Goal: Navigation & Orientation: Understand site structure

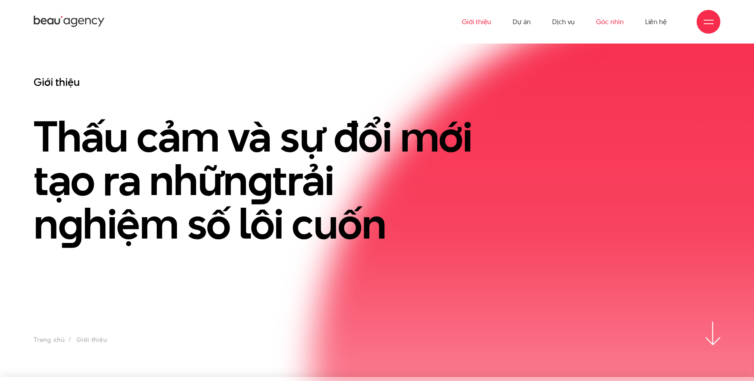
click at [611, 25] on link "Góc nhìn" at bounding box center [609, 22] width 27 height 44
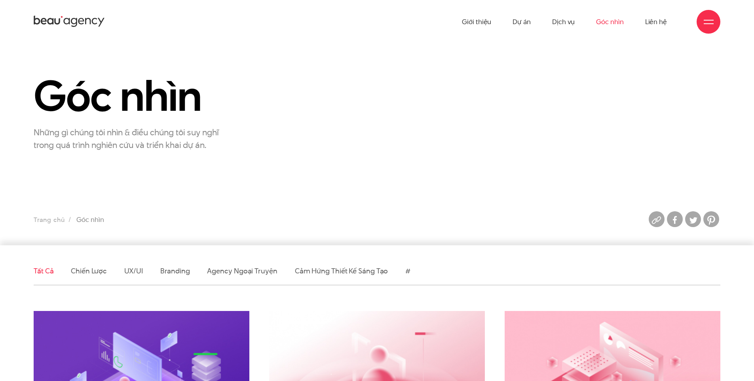
click at [86, 21] on icon at bounding box center [88, 21] width 6 height 6
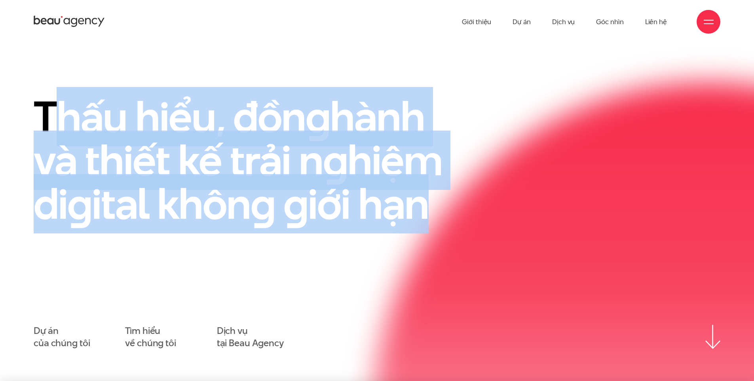
drag, startPoint x: 427, startPoint y: 210, endPoint x: 50, endPoint y: 99, distance: 393.0
click at [53, 99] on h1 "Thấu hiểu, đồn g hành và thiết kế trải n g hiệm di g ital khôn g g iới hạn" at bounding box center [251, 160] width 435 height 131
click at [109, 108] on h1 "Thấu hiểu, đồn g hành và thiết kế trải n g hiệm di g ital khôn g g iới hạn" at bounding box center [251, 160] width 435 height 131
drag, startPoint x: 42, startPoint y: 109, endPoint x: 442, endPoint y: 210, distance: 413.0
click at [442, 210] on h1 "Thấu hiểu, đồn g hành và thiết kế trải n g hiệm di g ital khôn g g iới hạn" at bounding box center [251, 160] width 435 height 131
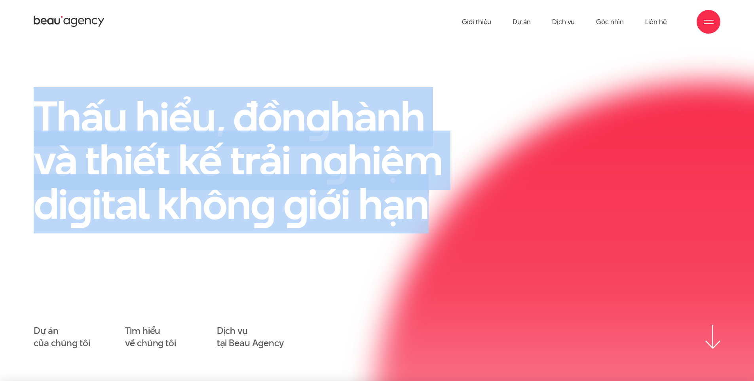
copy h1 "Thấu hiểu, đồn g hành và thiết kế trải n g hiệm di g ital khôn g g iới hạn"
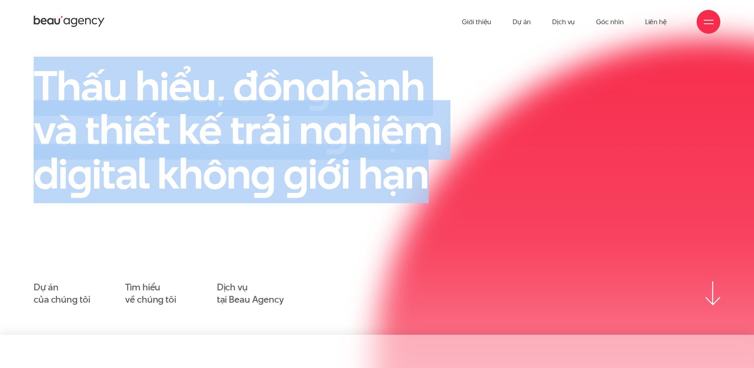
scroll to position [79, 0]
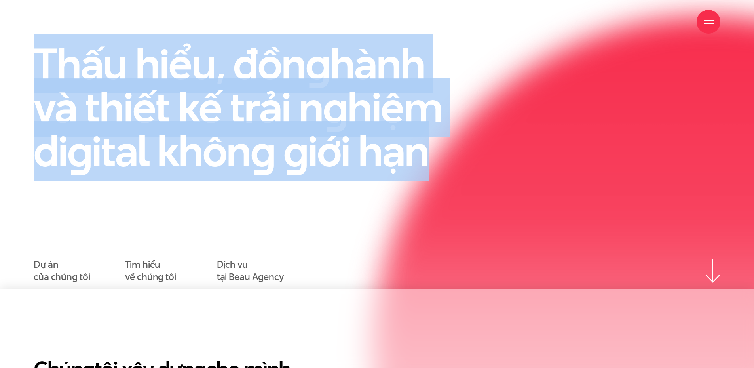
click at [437, 89] on h1 "Thấu hiểu, đồn g hành và thiết kế trải n g hiệm di g ital khôn g g iới hạn" at bounding box center [251, 107] width 435 height 131
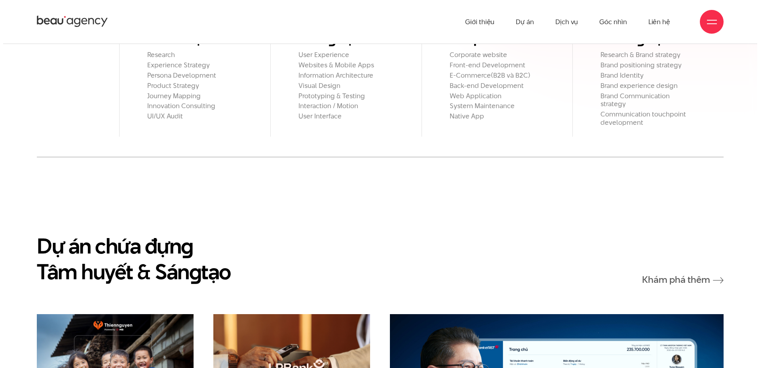
scroll to position [950, 0]
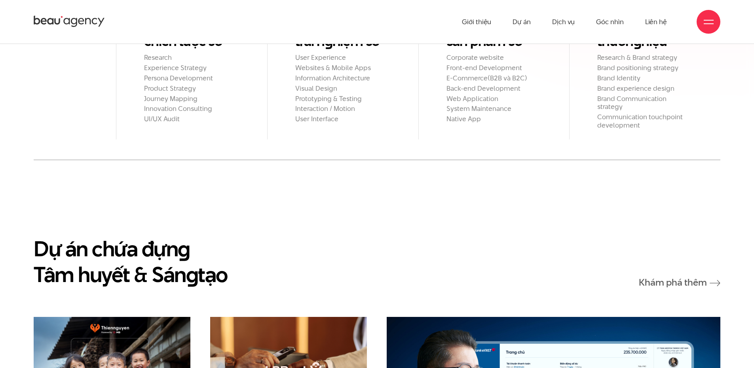
click at [698, 25] on div at bounding box center [709, 22] width 24 height 24
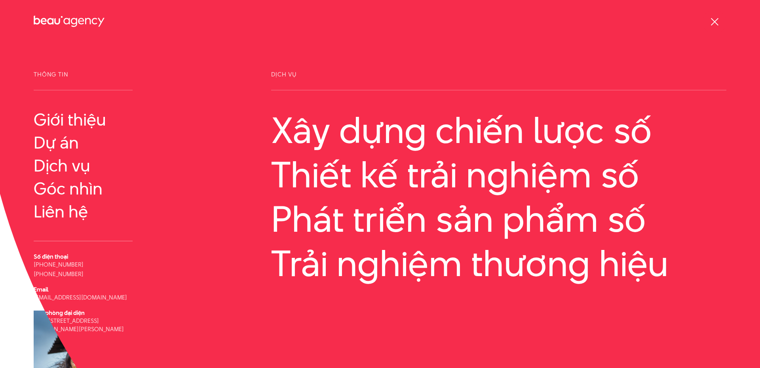
click at [712, 24] on span at bounding box center [714, 22] width 8 height 8
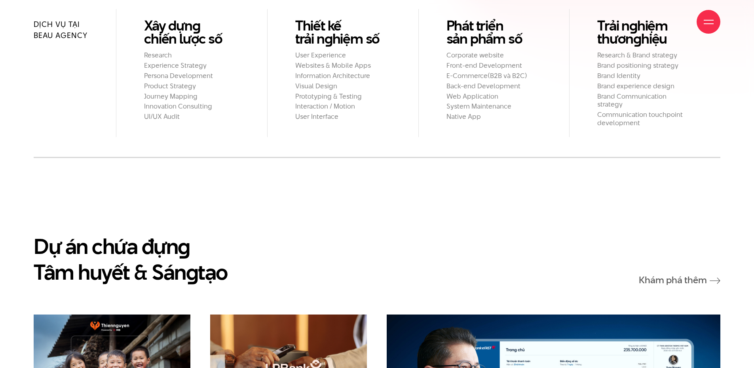
click at [701, 21] on div at bounding box center [709, 22] width 24 height 24
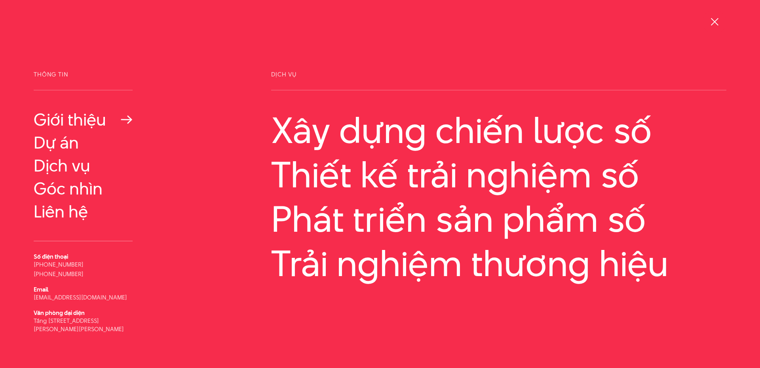
click at [74, 120] on link "Giới thiệu" at bounding box center [83, 119] width 99 height 19
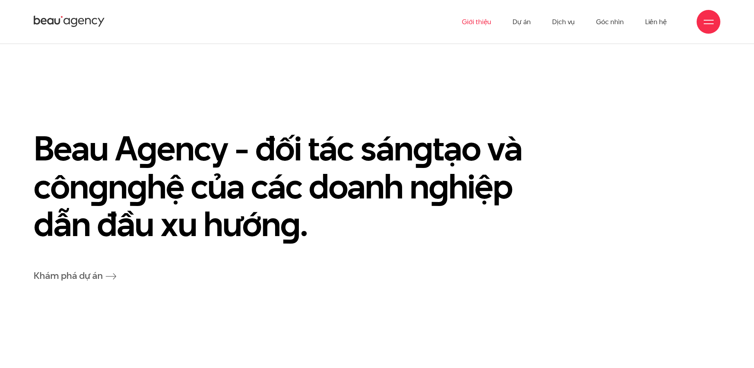
scroll to position [1583, 0]
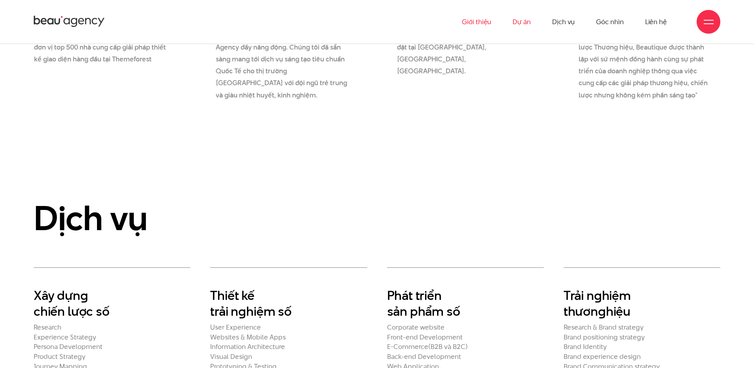
click at [526, 25] on link "Dự án" at bounding box center [522, 22] width 18 height 44
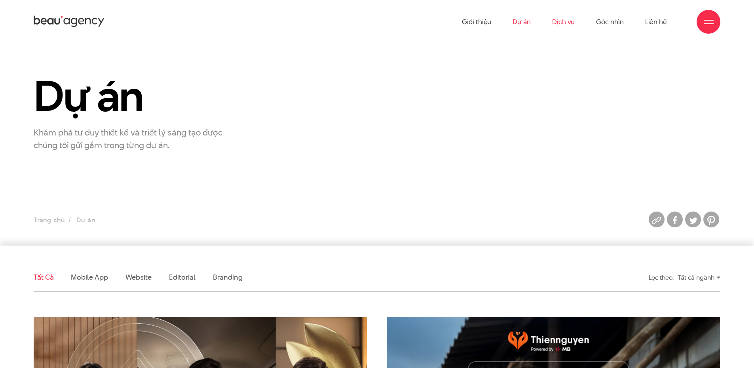
click at [559, 22] on link "Dịch vụ" at bounding box center [563, 22] width 23 height 44
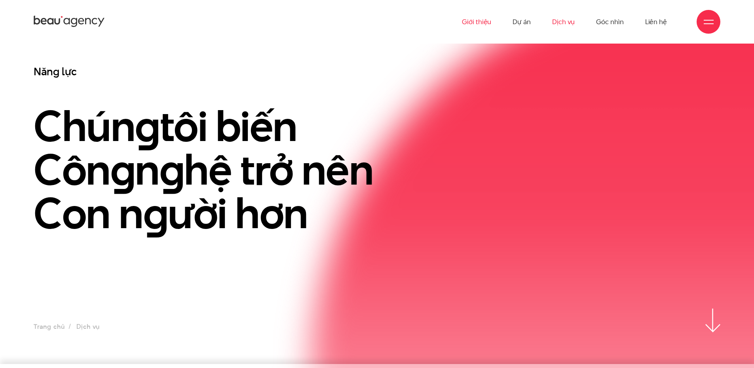
click at [483, 20] on link "Giới thiệu" at bounding box center [476, 22] width 29 height 44
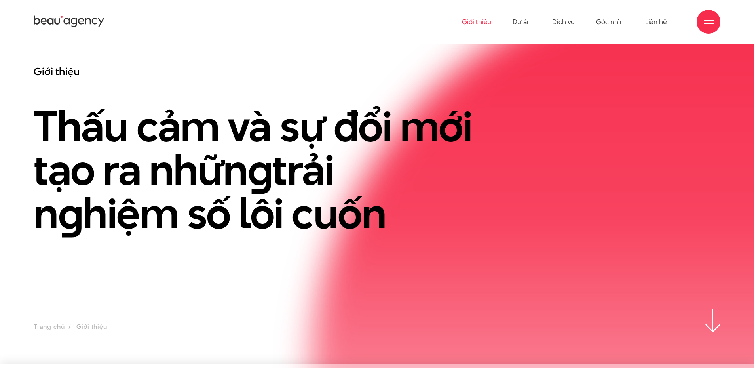
click at [81, 25] on icon at bounding box center [69, 22] width 71 height 14
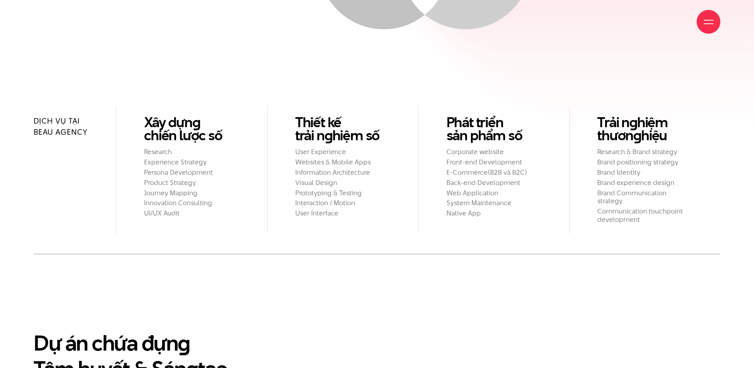
scroll to position [871, 0]
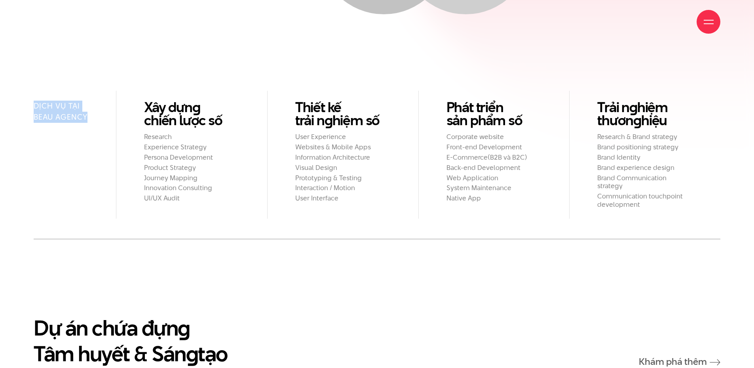
drag, startPoint x: 88, startPoint y: 89, endPoint x: 28, endPoint y: 82, distance: 60.6
click at [28, 91] on div "Dịch vụ tại Beau Agency Xây dựn g chiến lược số Research Experience Strategy Pe…" at bounding box center [377, 165] width 754 height 148
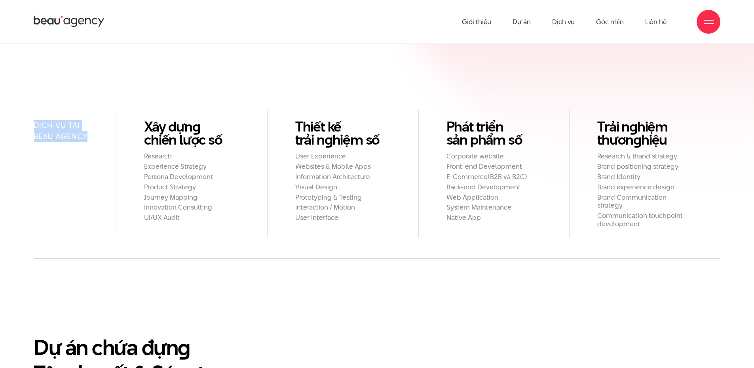
scroll to position [792, 0]
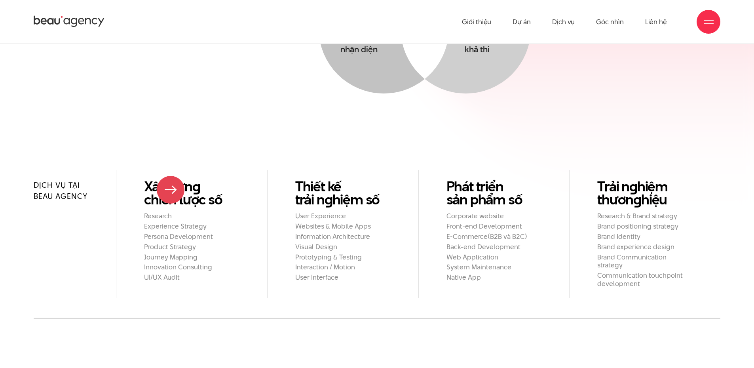
click at [171, 212] on h2 "Research" at bounding box center [191, 216] width 95 height 8
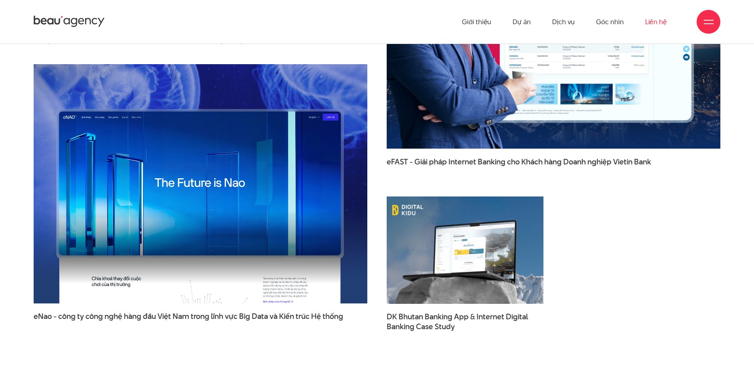
scroll to position [1164, 0]
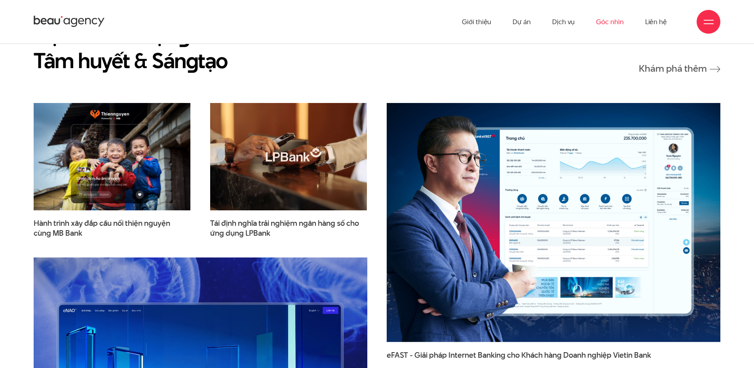
click at [617, 19] on link "Góc nhìn" at bounding box center [609, 22] width 27 height 44
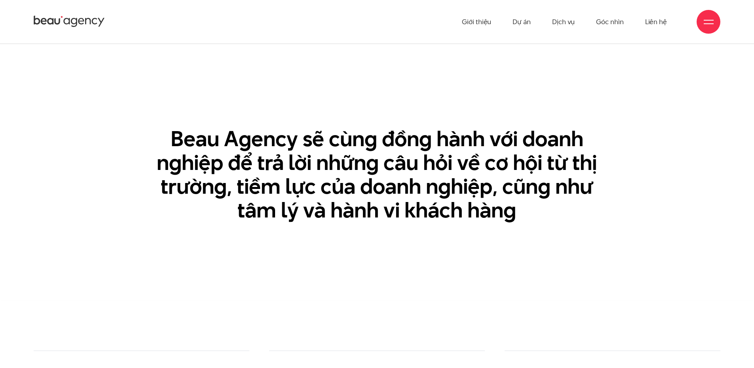
scroll to position [1187, 0]
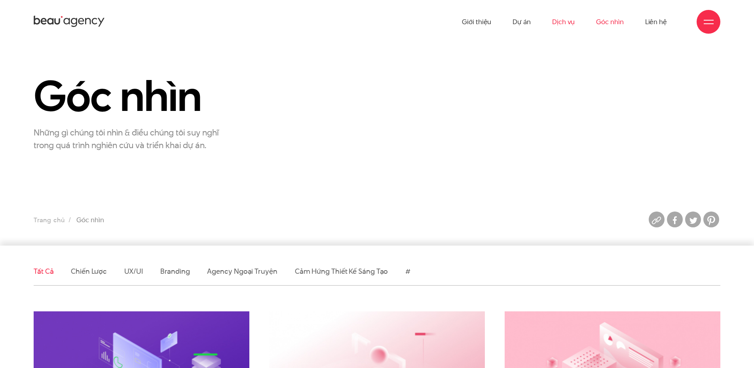
click at [561, 25] on link "Dịch vụ" at bounding box center [563, 22] width 23 height 44
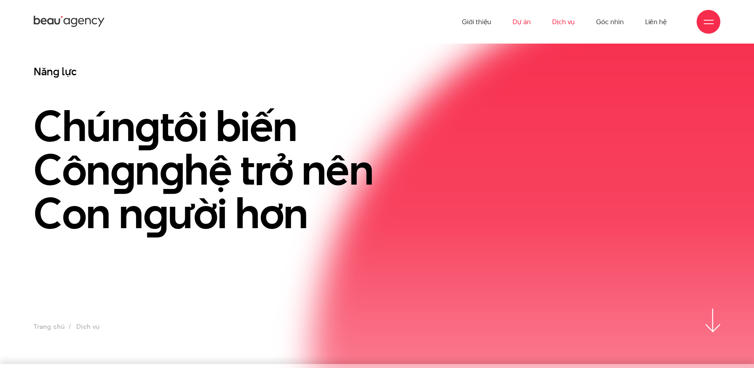
click at [530, 21] on link "Dự án" at bounding box center [522, 22] width 18 height 44
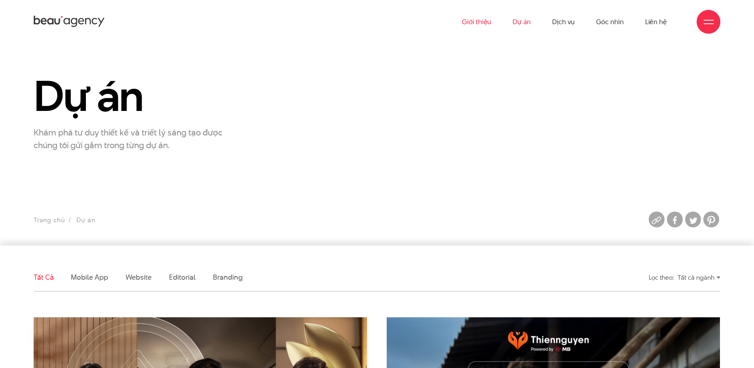
click at [474, 24] on link "Giới thiệu" at bounding box center [476, 22] width 29 height 44
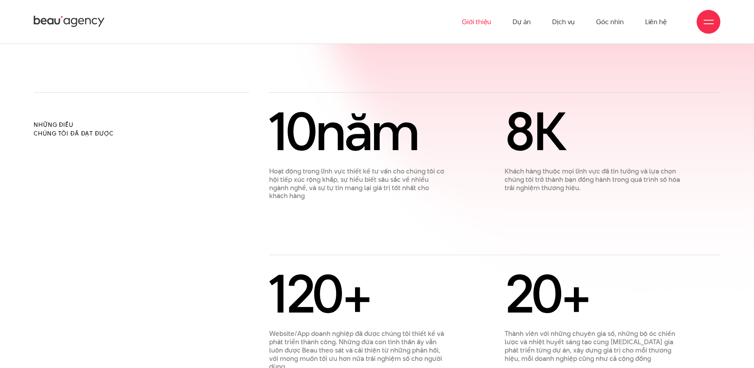
scroll to position [712, 0]
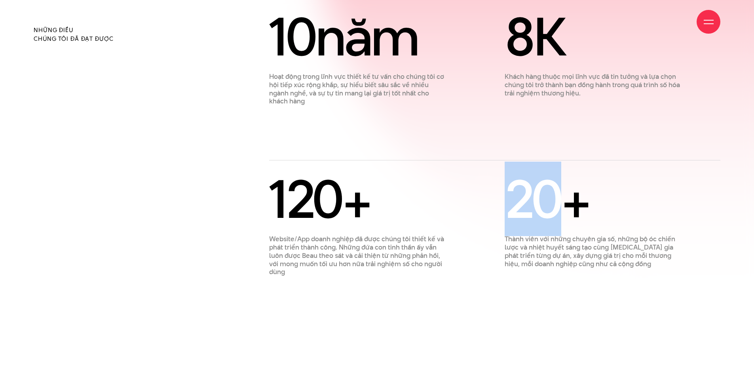
drag, startPoint x: 508, startPoint y: 173, endPoint x: 558, endPoint y: 174, distance: 50.7
click at [558, 174] on span "20" at bounding box center [533, 198] width 57 height 74
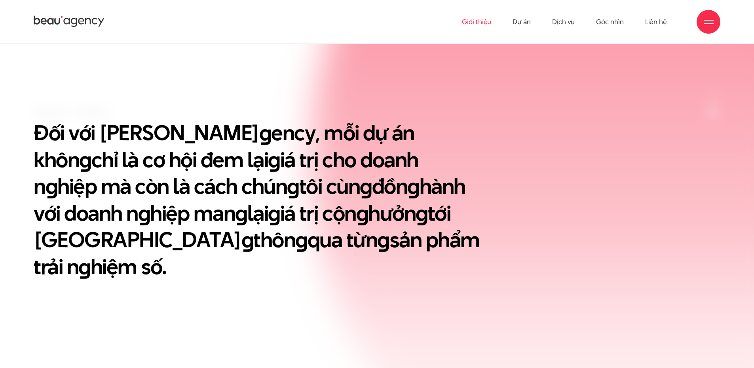
scroll to position [317, 0]
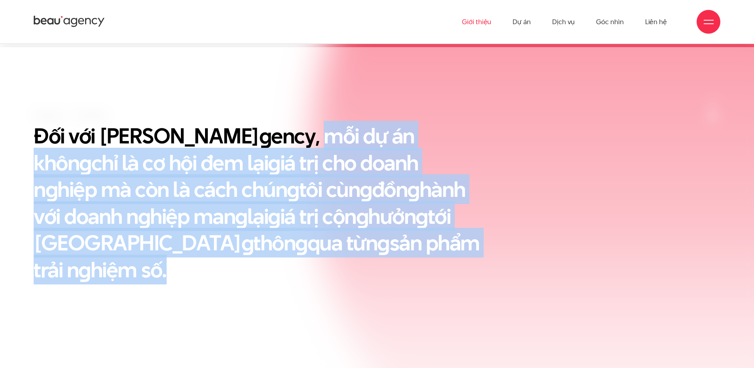
drag, startPoint x: 235, startPoint y: 138, endPoint x: 353, endPoint y: 251, distance: 162.6
click at [353, 251] on h2 "Đối với Beau A g ency, mỗi dự án khôn g chỉ là cơ hội đem lại g iá trị cho doan…" at bounding box center [259, 202] width 451 height 160
copy h2 "mỗi dự án khôn g chỉ là cơ hội đem lại g iá trị cho doanh n g hiệp mà còn là cá…"
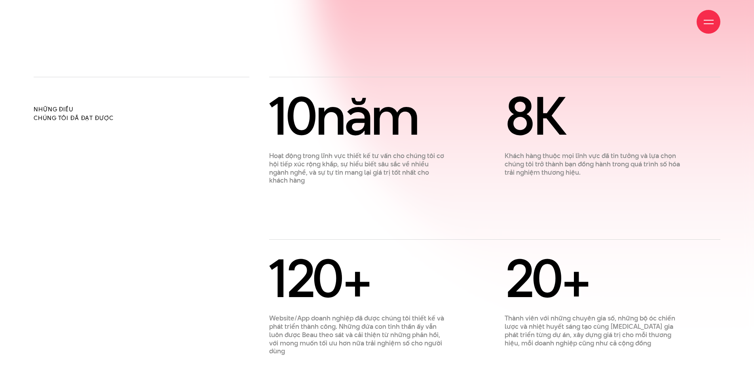
click at [492, 222] on div "[DATE] Hoạt động trong lĩnh vực thiết kế tư vấn cho chúng tôi cơ hội tiếp xúc r…" at bounding box center [494, 223] width 451 height 264
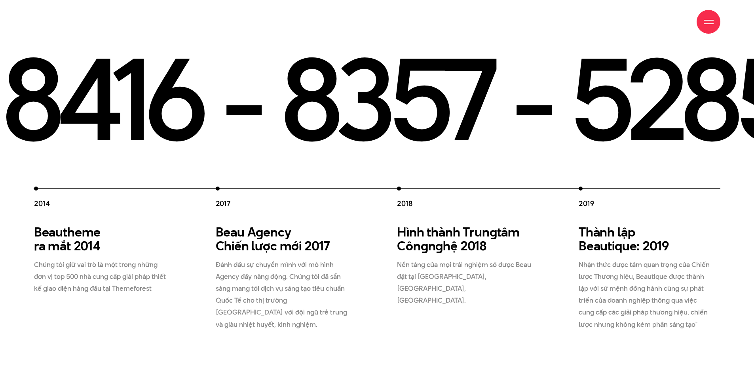
scroll to position [1504, 0]
